Goal: Navigation & Orientation: Find specific page/section

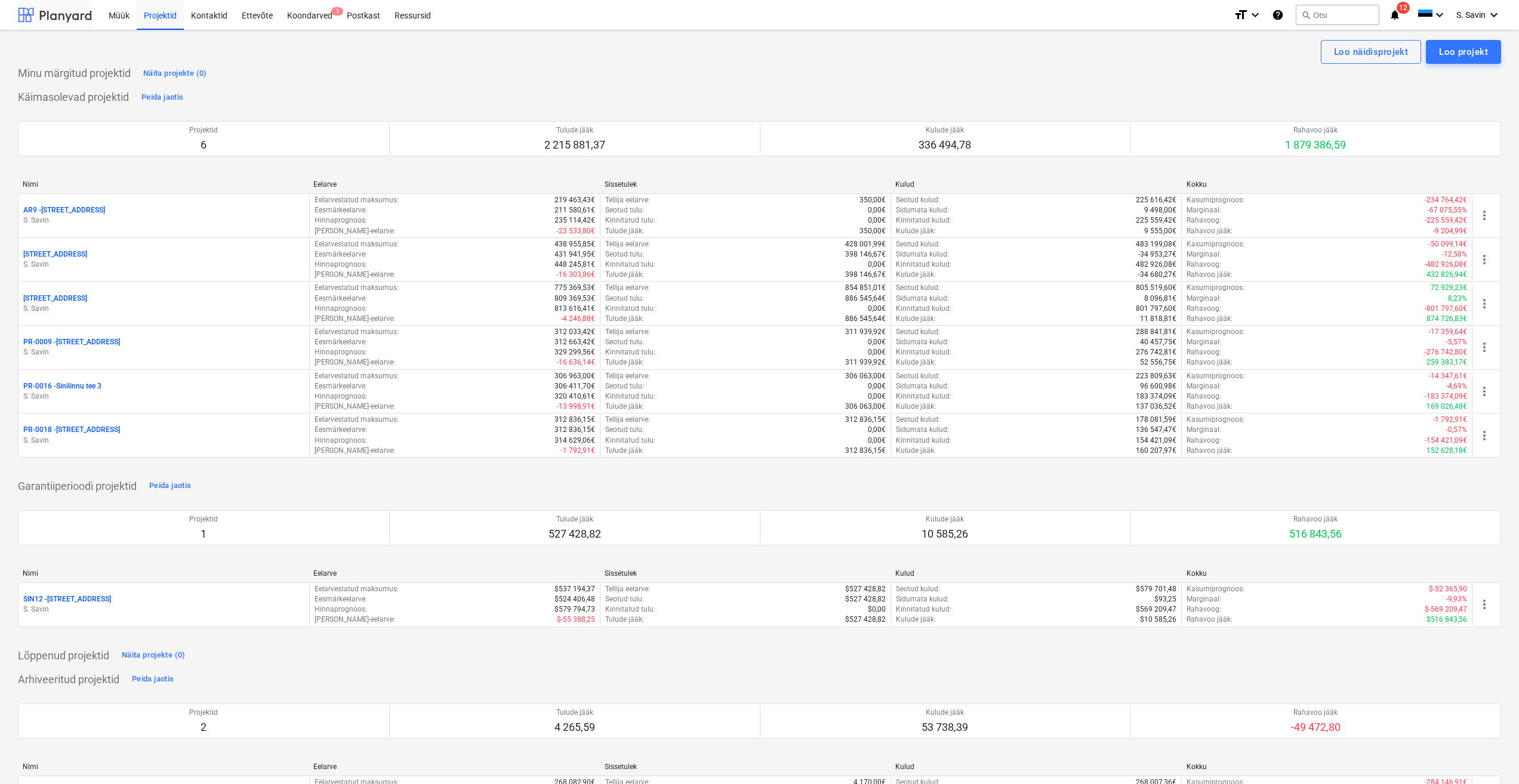
click at [62, 18] on div at bounding box center [54, 15] width 74 height 30
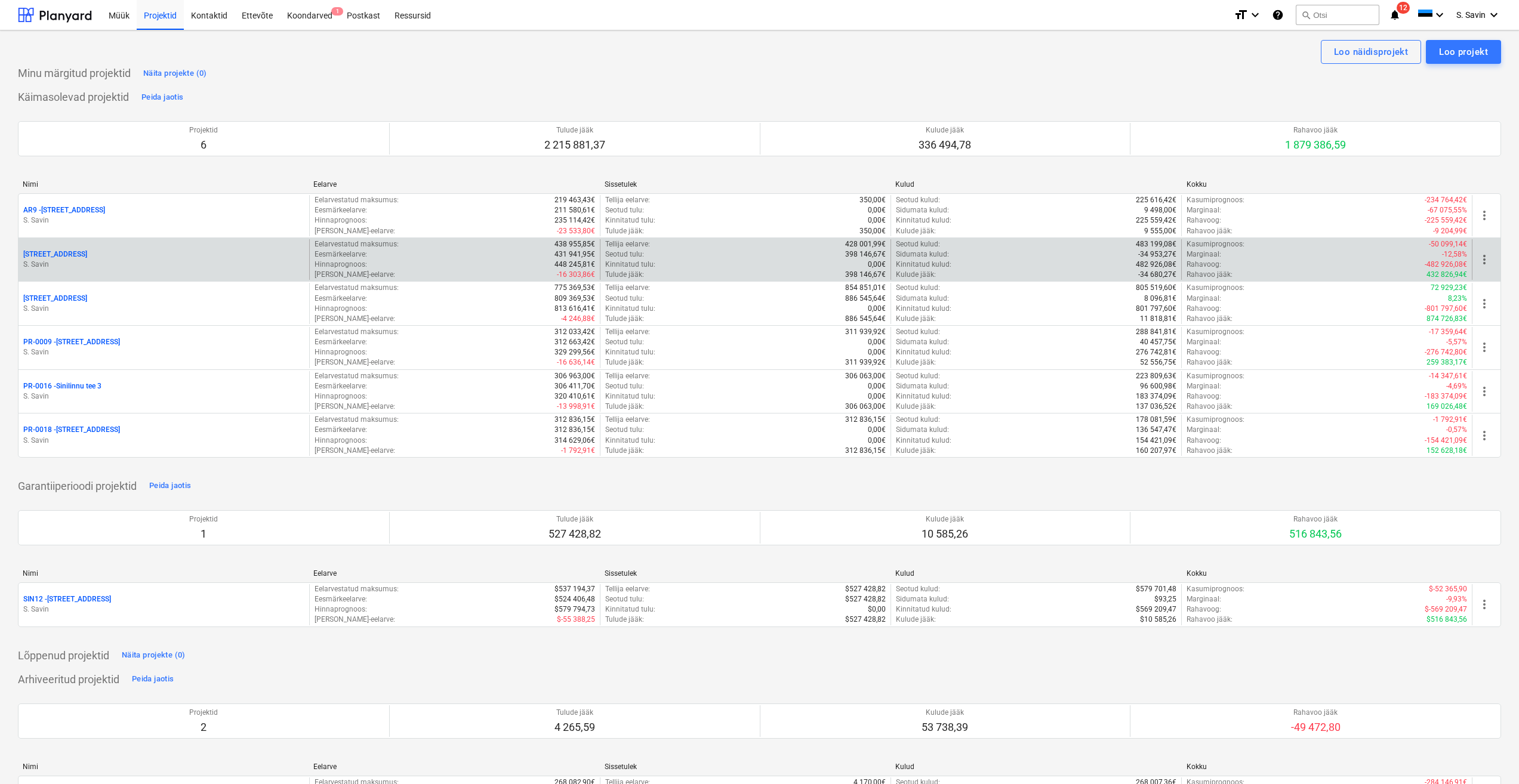
click at [106, 272] on div "Pärtli tee 26 [PERSON_NAME]" at bounding box center [164, 260] width 291 height 41
click at [82, 254] on div "[STREET_ADDRESS]" at bounding box center [164, 255] width 281 height 10
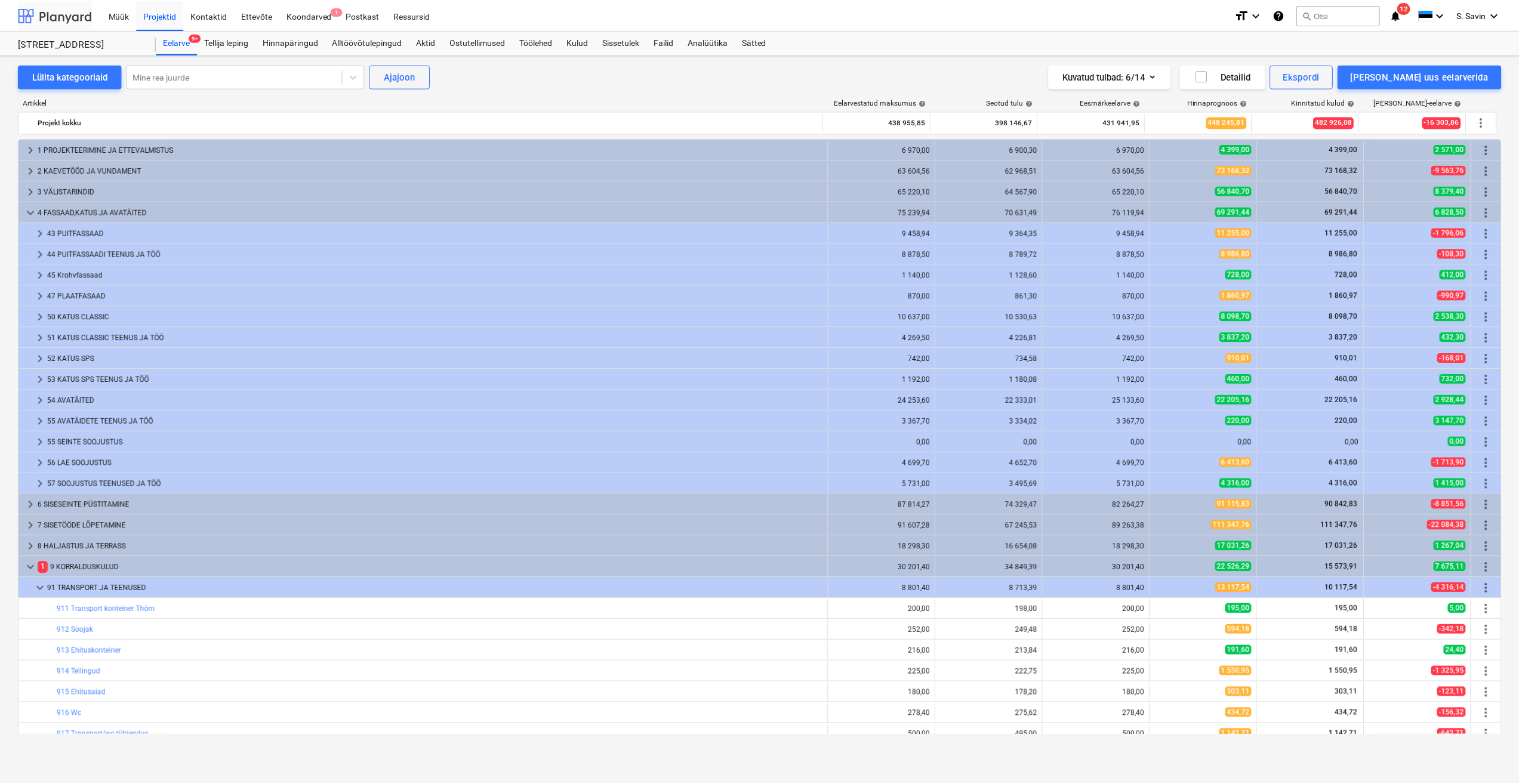
scroll to position [179, 0]
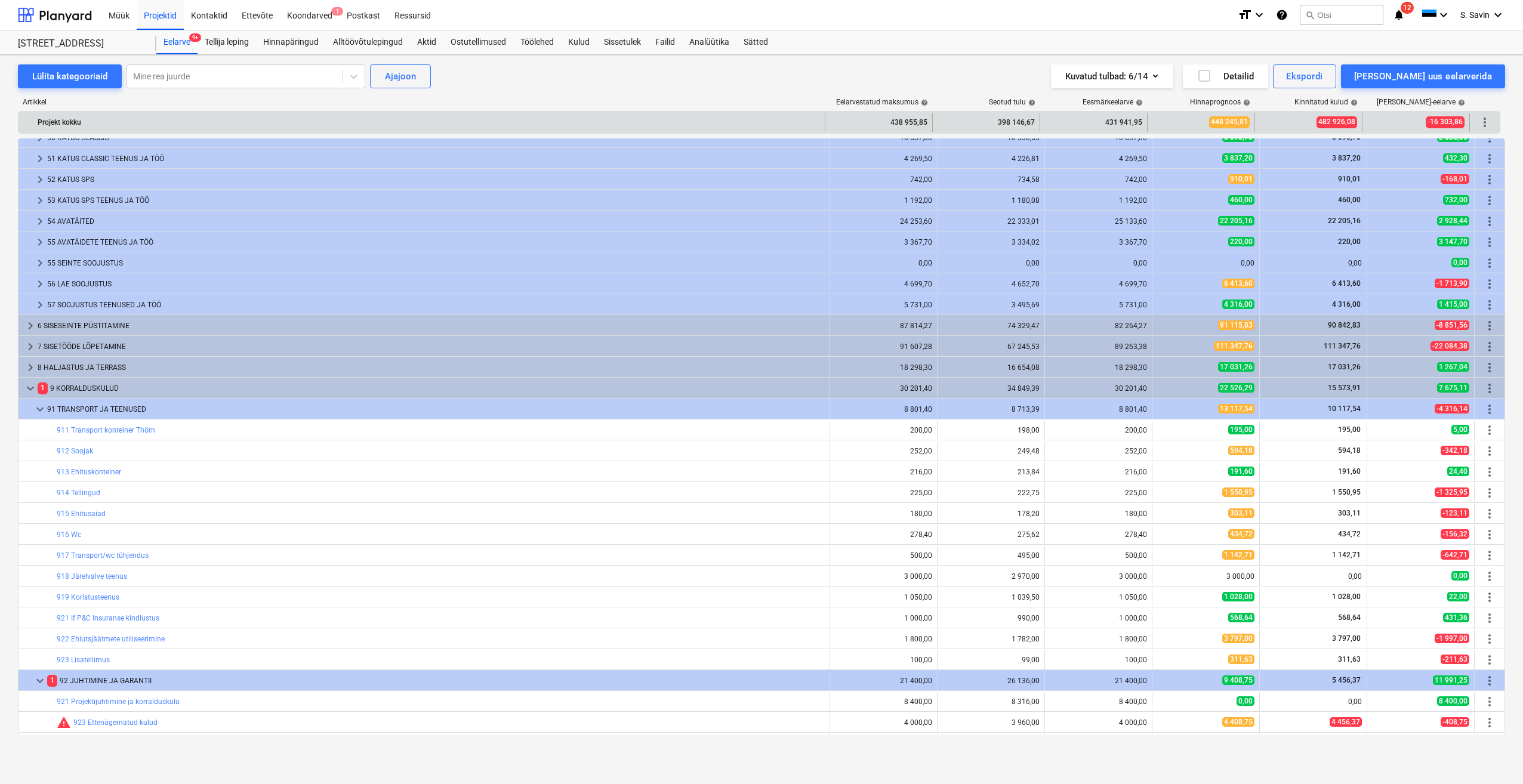
drag, startPoint x: 421, startPoint y: 108, endPoint x: 295, endPoint y: 123, distance: 126.9
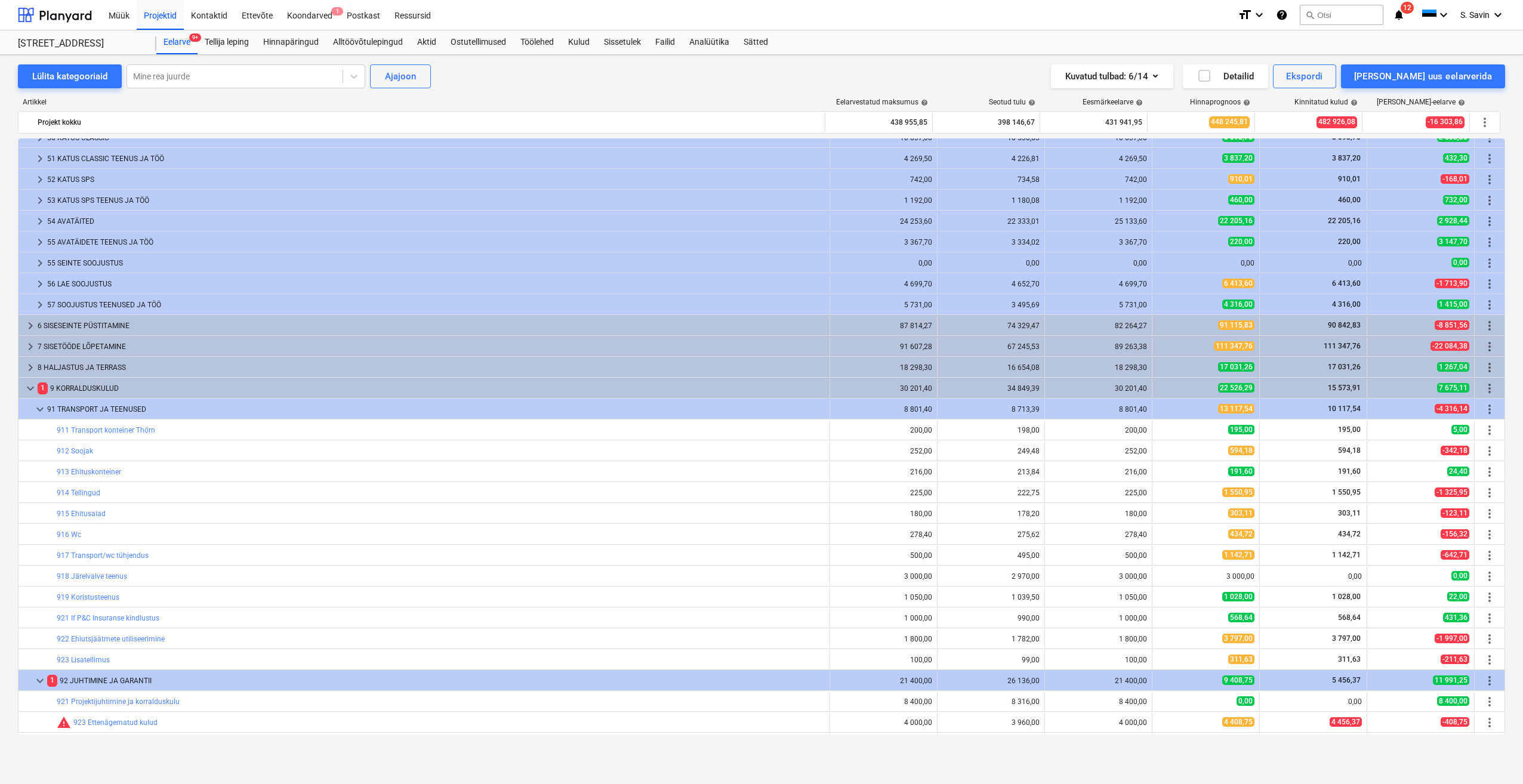
drag, startPoint x: 295, startPoint y: 123, endPoint x: 498, endPoint y: 76, distance: 208.4
click at [498, 76] on div "Lülita kategooriaid Mine rea juurde Ajajoon Kuvatud tulbad : 6/14 Detailid Eksp…" at bounding box center [761, 76] width 1487 height 24
click at [62, 20] on div at bounding box center [54, 15] width 74 height 30
